Goal: Contribute content

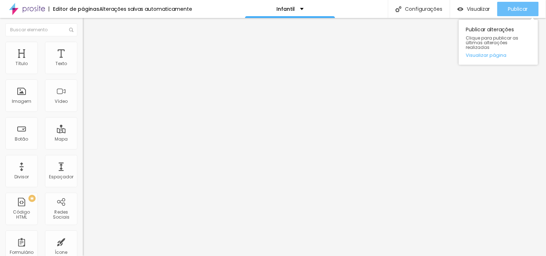
click at [524, 5] on font "Publicar" at bounding box center [518, 8] width 20 height 7
click at [511, 9] on font "Publicar" at bounding box center [518, 8] width 20 height 7
click at [506, 4] on button "Publicar" at bounding box center [517, 9] width 41 height 14
click at [520, 7] on font "Publicar" at bounding box center [518, 8] width 20 height 7
click at [512, 9] on font "Publicar" at bounding box center [518, 8] width 20 height 7
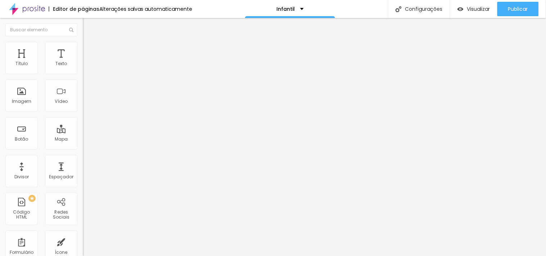
scroll to position [53, 0]
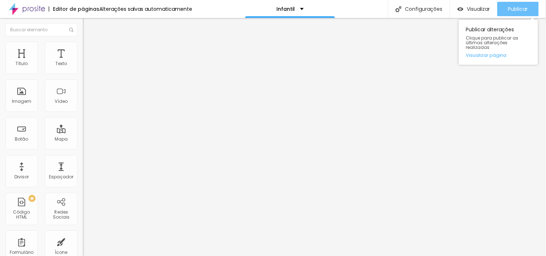
click at [521, 9] on font "Publicar" at bounding box center [518, 8] width 20 height 7
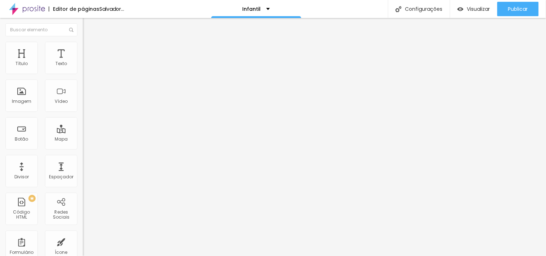
scroll to position [66, 0]
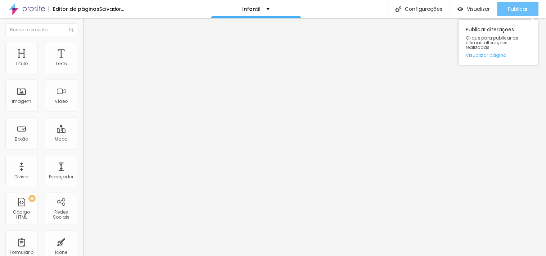
click at [512, 4] on div "Publicar" at bounding box center [518, 9] width 20 height 14
click at [511, 5] on font "Publicar" at bounding box center [518, 8] width 20 height 7
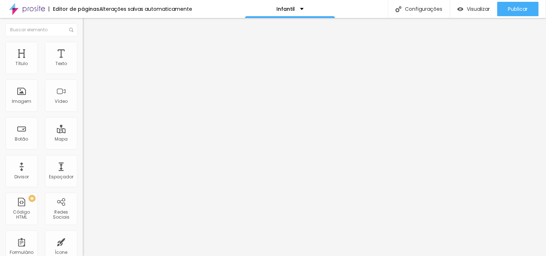
scroll to position [0, 0]
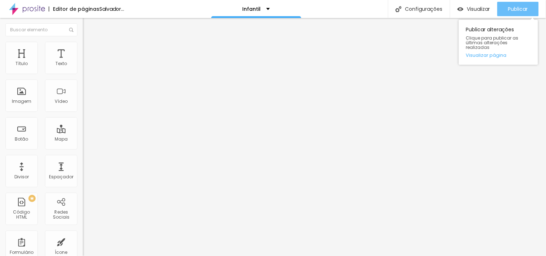
click at [517, 6] on font "Publicar" at bounding box center [518, 8] width 20 height 7
click at [528, 9] on button "Publicar" at bounding box center [517, 9] width 41 height 14
click at [513, 10] on font "Publicar" at bounding box center [518, 8] width 20 height 7
click at [520, 8] on font "Publicar" at bounding box center [518, 8] width 20 height 7
